Goal: Navigation & Orientation: Understand site structure

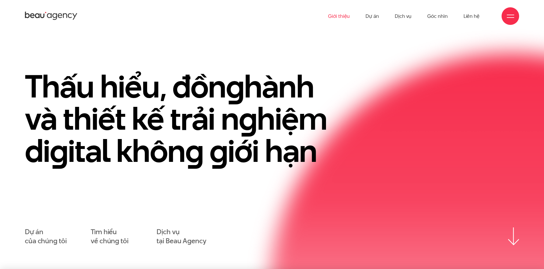
click at [344, 15] on link "Giới thiệu" at bounding box center [339, 16] width 22 height 32
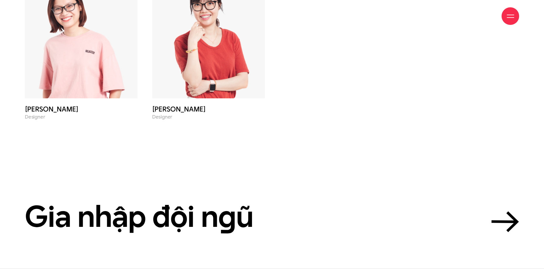
scroll to position [2672, 0]
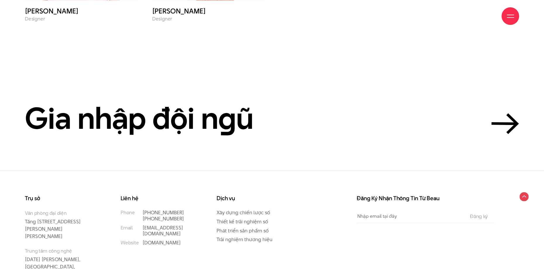
click at [525, 192] on circle at bounding box center [523, 196] width 9 height 9
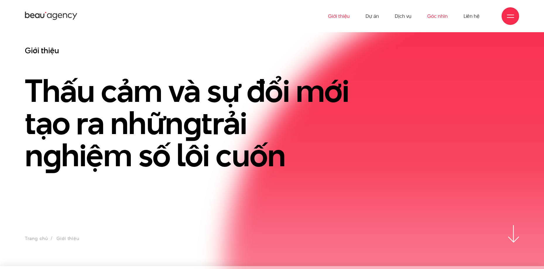
click at [434, 16] on link "Góc nhìn" at bounding box center [437, 16] width 20 height 32
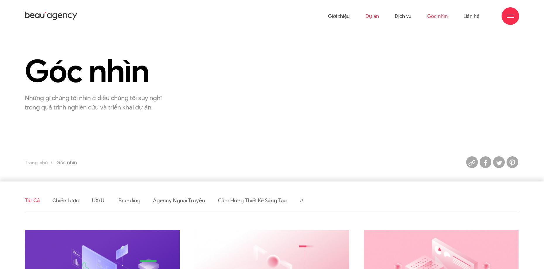
click at [376, 20] on link "Dự án" at bounding box center [371, 16] width 13 height 32
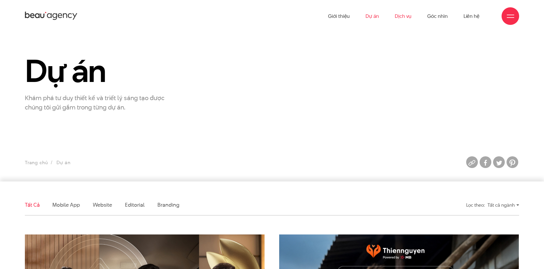
click at [408, 14] on link "Dịch vụ" at bounding box center [403, 16] width 17 height 32
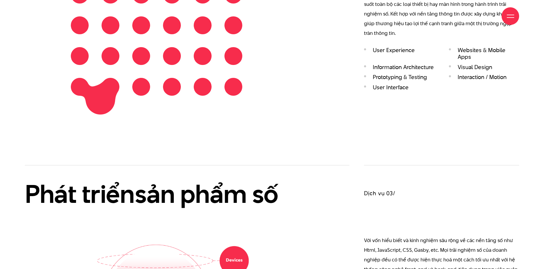
scroll to position [907, 0]
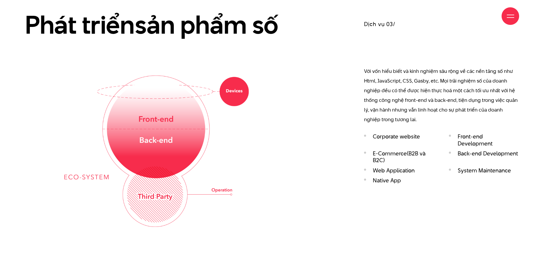
click at [239, 90] on img at bounding box center [156, 150] width 184 height 151
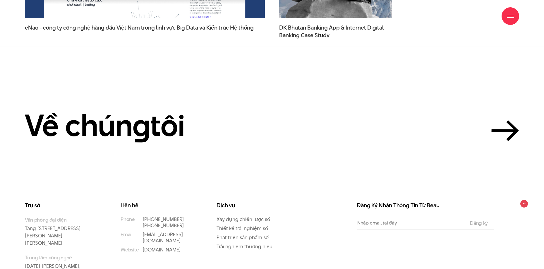
scroll to position [2048, 0]
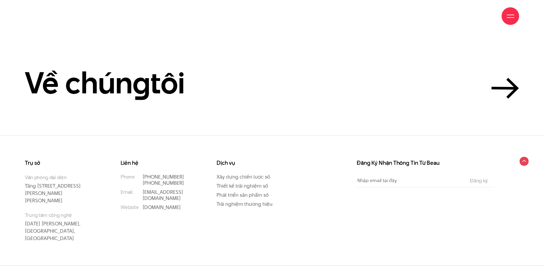
click at [527, 161] on circle at bounding box center [523, 160] width 9 height 9
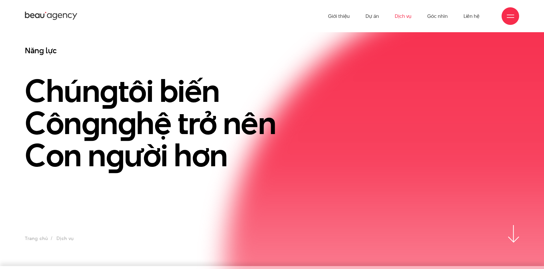
click at [508, 11] on div at bounding box center [510, 16] width 18 height 18
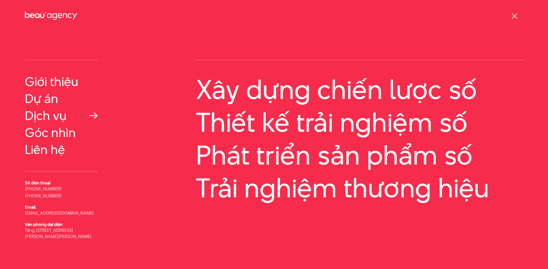
scroll to position [13, 0]
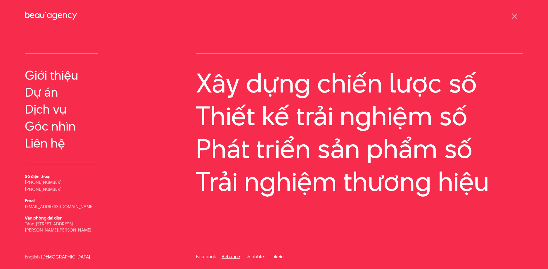
click at [235, 258] on link "Behance" at bounding box center [231, 256] width 18 height 7
